Goal: Information Seeking & Learning: Check status

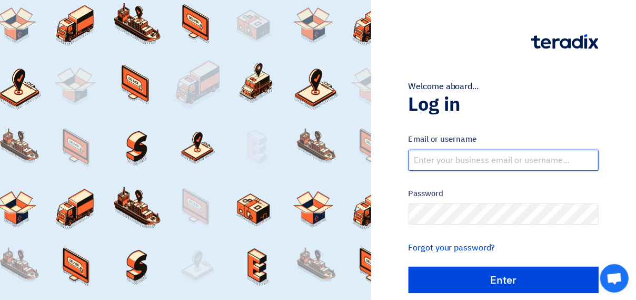
type input "[EMAIL_ADDRESS][DOMAIN_NAME]"
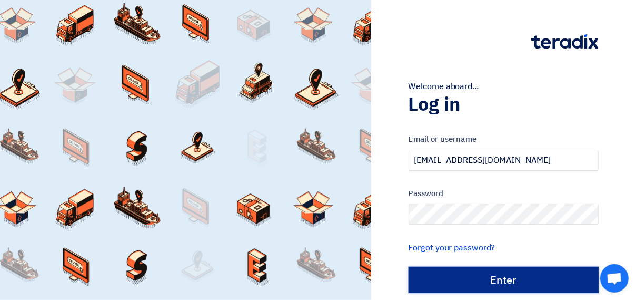
click at [467, 281] on input "الدخول" at bounding box center [504, 279] width 190 height 26
type input "Sign in"
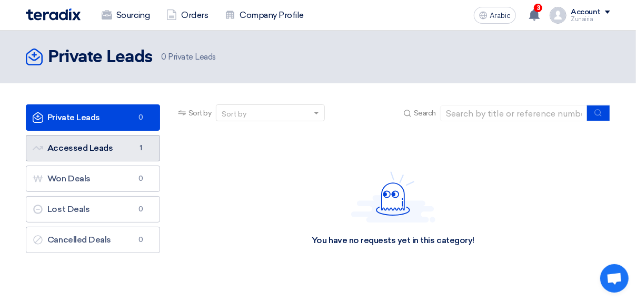
click at [66, 151] on font "Accessed Leads Accessed Leads" at bounding box center [73, 148] width 80 height 10
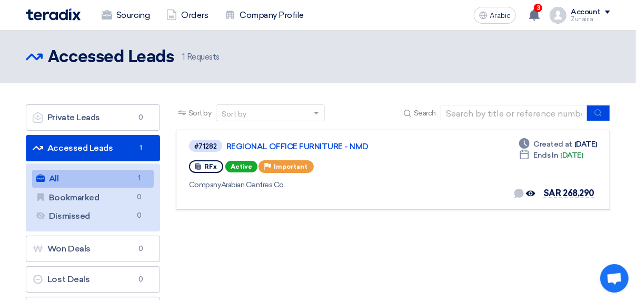
click at [361, 179] on div "Company Arabian Centres Co." at bounding box center [340, 184] width 303 height 11
click at [488, 173] on div "#71282 REGIONAL OFFICE FURNITURE - NMD RFx Active Priority Important Company Ar…" at bounding box center [393, 169] width 408 height 62
click at [212, 165] on span "RFx" at bounding box center [210, 166] width 13 height 7
click at [535, 190] on icon "Offer seen by the buyer" at bounding box center [530, 193] width 9 height 9
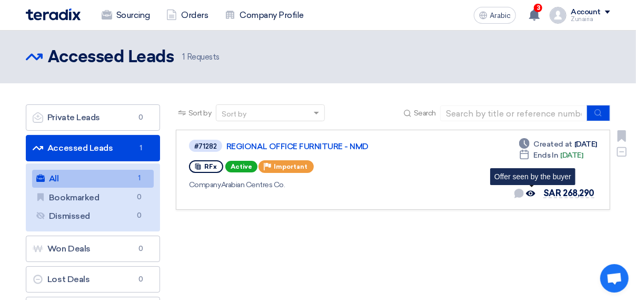
click at [439, 184] on div "Company Arabian Centres Co." at bounding box center [340, 184] width 303 height 11
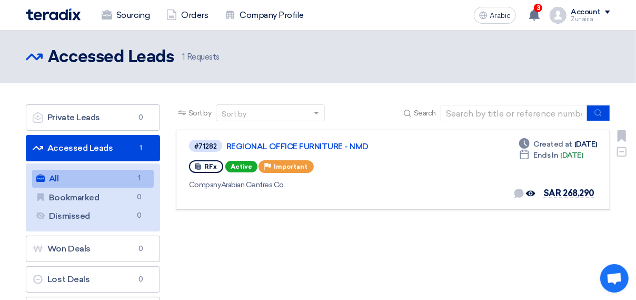
click at [519, 194] on use at bounding box center [518, 193] width 9 height 9
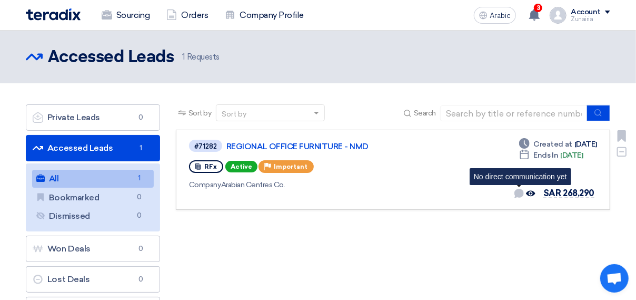
click at [563, 195] on span "SAR 268,290" at bounding box center [568, 193] width 51 height 10
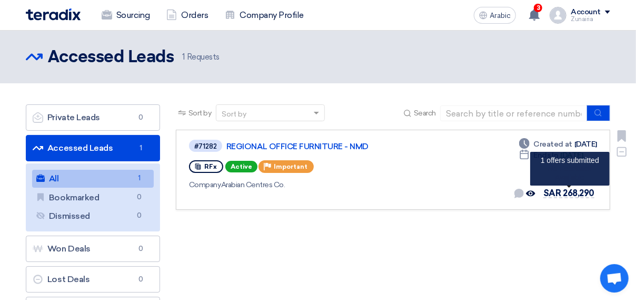
click at [463, 157] on div "#71282 REGIONAL OFFICE FURNITURE - NMD RFx Active Priority Important Company Ar…" at bounding box center [340, 169] width 303 height 62
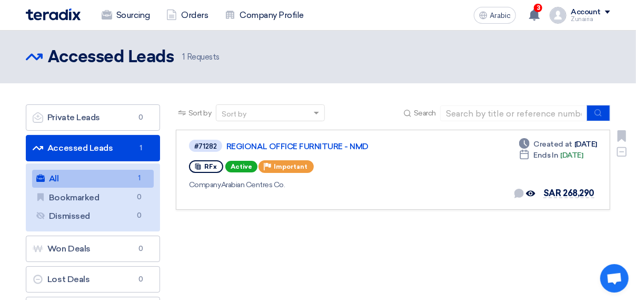
click at [319, 187] on div "Company Arabian Centres Co." at bounding box center [340, 184] width 303 height 11
click at [275, 143] on link "REGIONAL OFFICE FURNITURE - NMD" at bounding box center [357, 146] width 263 height 9
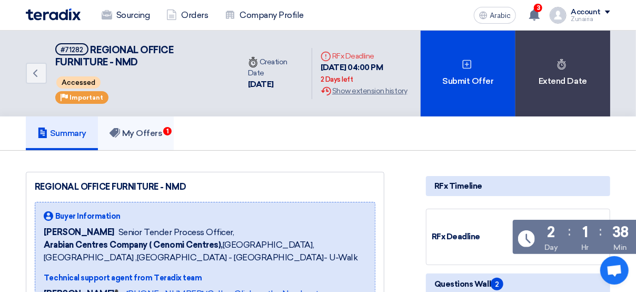
click at [145, 141] on link "My Offers 1" at bounding box center [136, 133] width 76 height 34
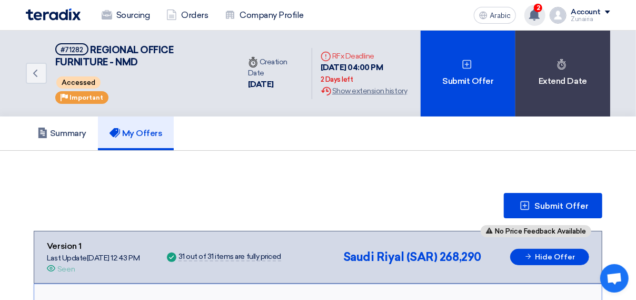
click at [530, 16] on icon at bounding box center [535, 15] width 12 height 12
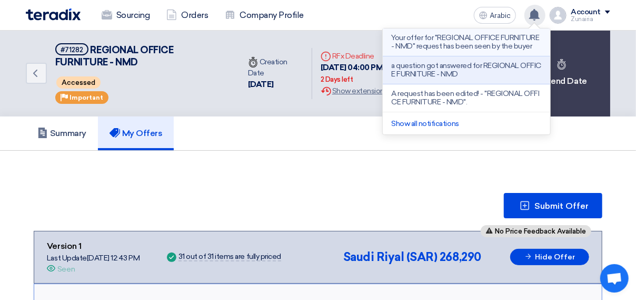
click at [422, 48] on p "Your offer for "REGIONAL OFFICE FURNITURE - NMD" request has been seen by the b…" at bounding box center [466, 42] width 151 height 17
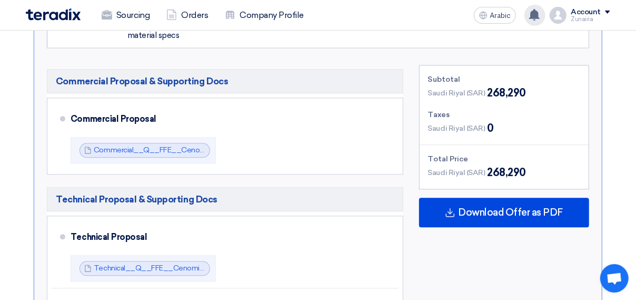
scroll to position [3000, 0]
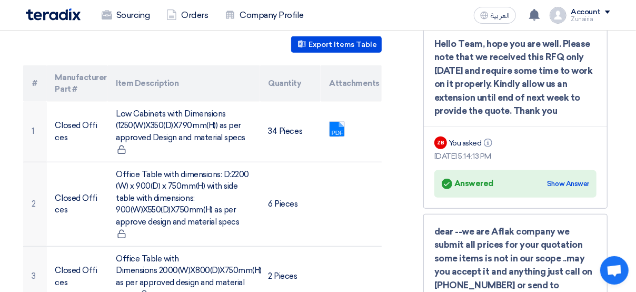
scroll to position [312, 3]
click at [562, 183] on div "Show Answer" at bounding box center [568, 184] width 42 height 11
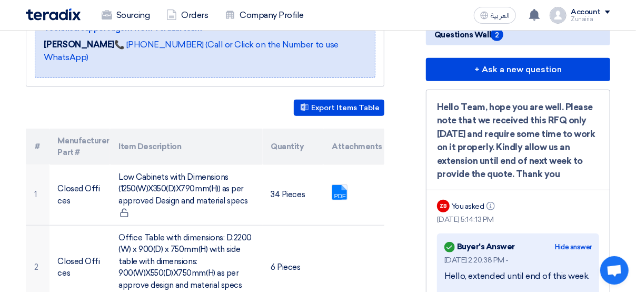
scroll to position [0, 0]
